Goal: Task Accomplishment & Management: Use online tool/utility

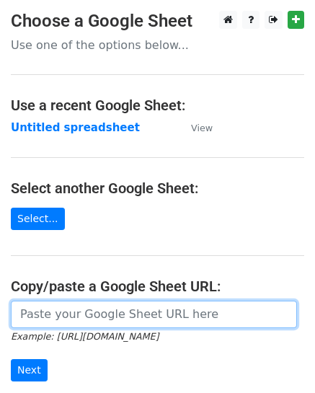
click at [84, 304] on input "url" at bounding box center [154, 314] width 286 height 27
paste input "[URL][DOMAIN_NAME]"
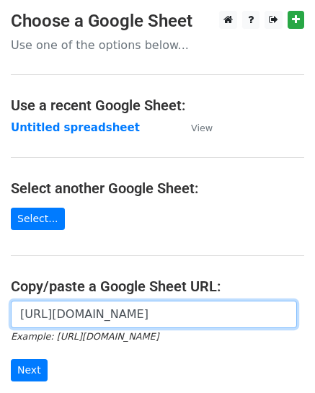
scroll to position [0, 323]
type input "[URL][DOMAIN_NAME]"
click at [11, 359] on input "Next" at bounding box center [29, 370] width 37 height 22
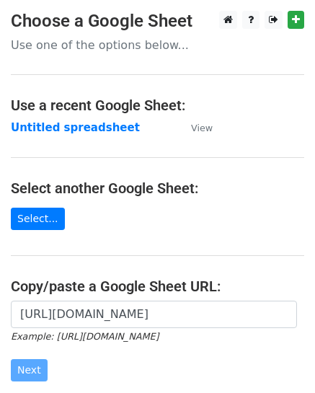
scroll to position [0, 0]
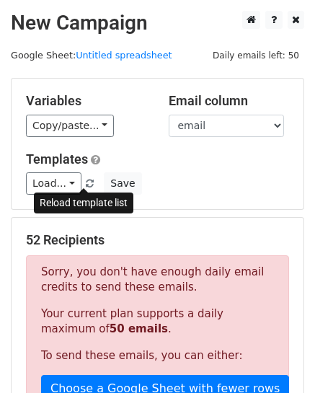
click at [84, 178] on small at bounding box center [90, 183] width 12 height 11
click at [86, 182] on span at bounding box center [90, 184] width 8 height 9
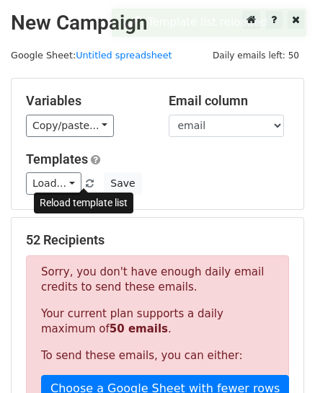
click at [86, 182] on span at bounding box center [90, 184] width 8 height 9
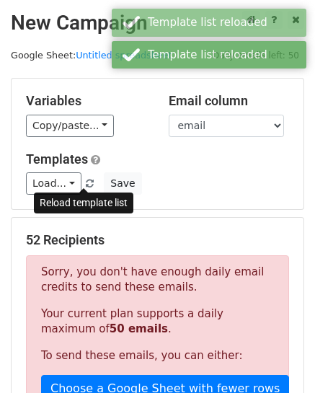
click at [86, 182] on span at bounding box center [90, 184] width 8 height 9
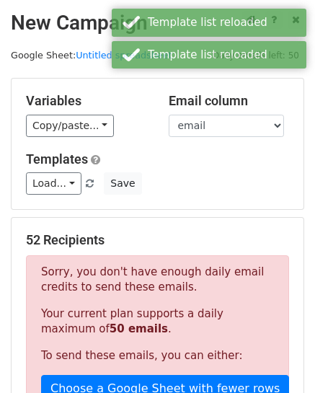
click at [86, 182] on span at bounding box center [90, 184] width 8 height 9
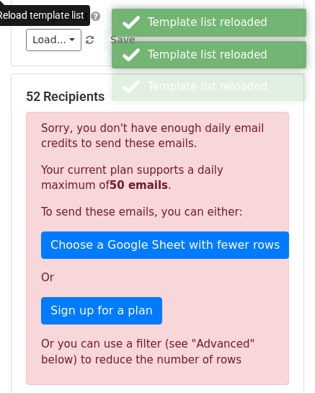
scroll to position [144, 0]
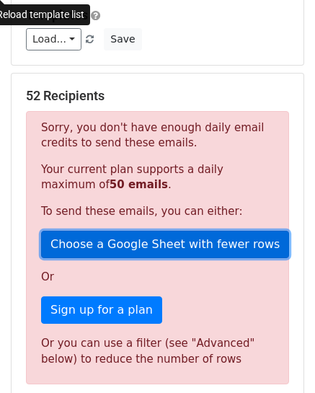
click at [102, 243] on link "Choose a Google Sheet with fewer rows" at bounding box center [165, 244] width 248 height 27
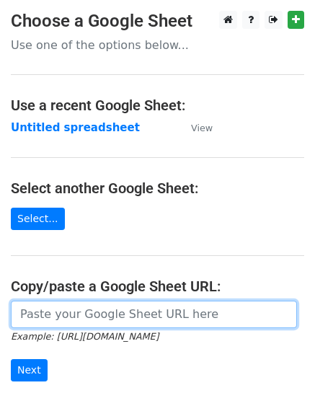
click at [126, 302] on input "url" at bounding box center [154, 314] width 286 height 27
paste input "https://docs.google.com/spreadsheets/d/13XQpOnd74XpgrAbhV8obUt-Dvzd_m--sRgEOFeX…"
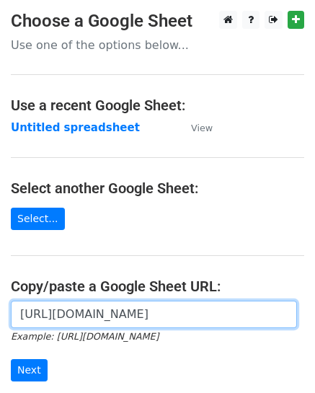
scroll to position [0, 323]
type input "https://docs.google.com/spreadsheets/d/13XQpOnd74XpgrAbhV8obUt-Dvzd_m--sRgEOFeX…"
click at [11, 359] on input "Next" at bounding box center [29, 370] width 37 height 22
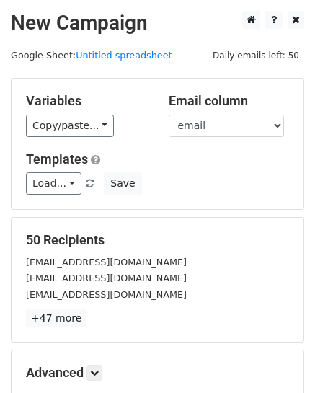
click at [84, 188] on div at bounding box center [83, 190] width 9 height 4
click at [84, 188] on span "Load... No templates saved" at bounding box center [61, 183] width 71 height 13
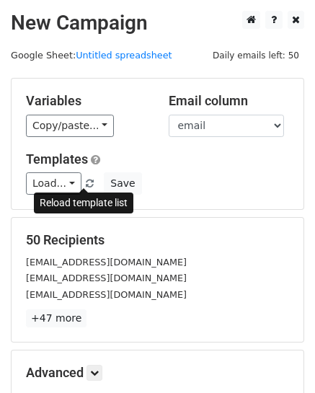
click at [84, 178] on link at bounding box center [90, 183] width 12 height 11
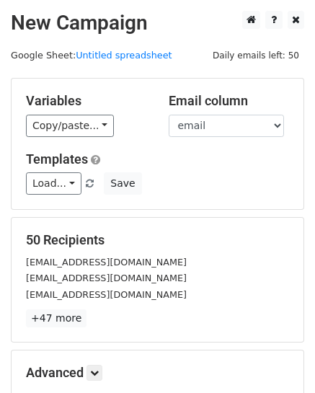
click at [76, 184] on span "Load... No templates saved" at bounding box center [61, 183] width 71 height 13
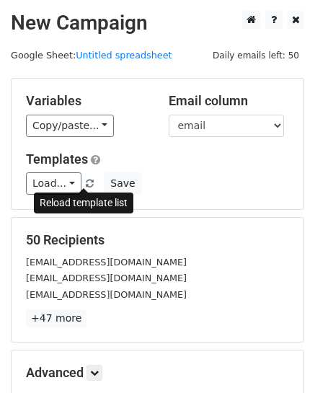
click at [86, 181] on span at bounding box center [90, 184] width 8 height 9
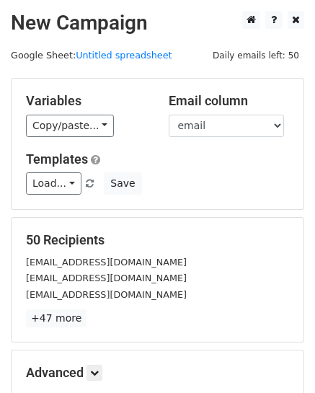
click at [86, 181] on span at bounding box center [90, 184] width 8 height 9
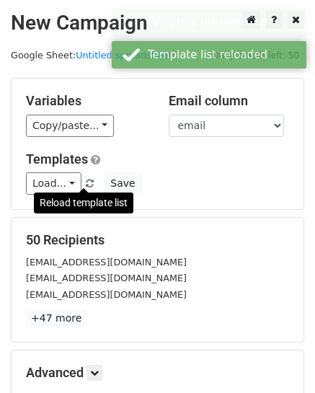
click at [86, 181] on span at bounding box center [90, 184] width 8 height 9
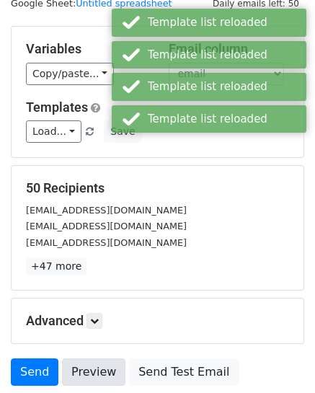
scroll to position [144, 0]
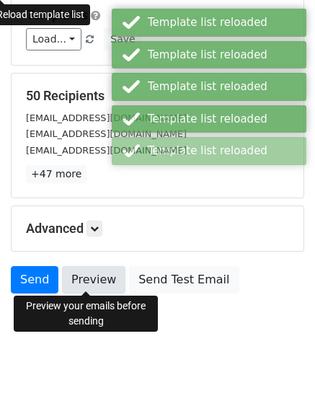
click at [91, 282] on link "Preview" at bounding box center [93, 279] width 63 height 27
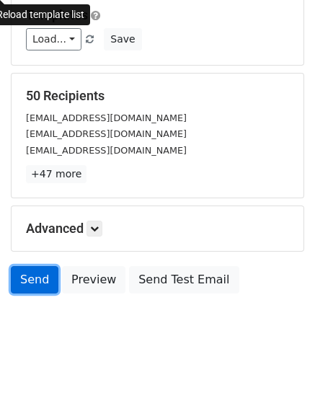
click at [32, 282] on link "Send" at bounding box center [35, 279] width 48 height 27
